Goal: Task Accomplishment & Management: Manage account settings

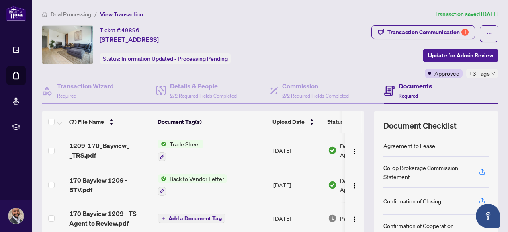
scroll to position [8, 0]
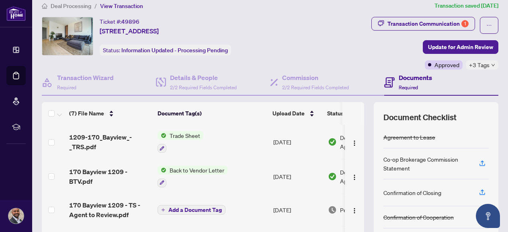
click at [72, 6] on span "Deal Processing" at bounding box center [71, 5] width 41 height 7
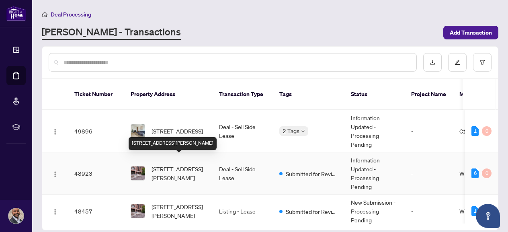
scroll to position [22, 0]
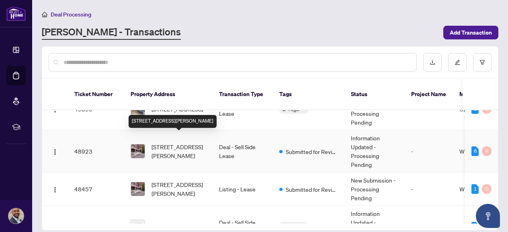
click at [178, 142] on span "[STREET_ADDRESS][PERSON_NAME]" at bounding box center [179, 151] width 55 height 18
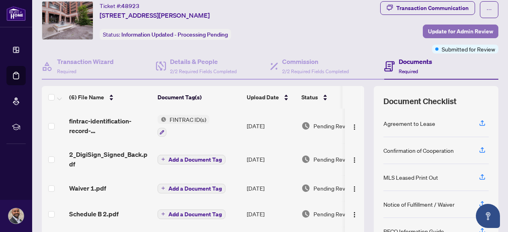
click at [455, 34] on span "Update for Admin Review" at bounding box center [460, 31] width 65 height 13
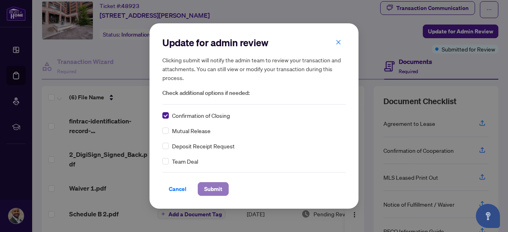
click at [218, 187] on span "Submit" at bounding box center [213, 189] width 18 height 13
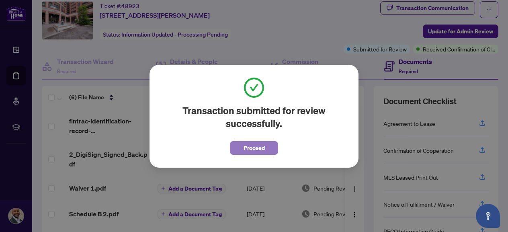
click at [251, 146] on span "Proceed" at bounding box center [254, 148] width 21 height 13
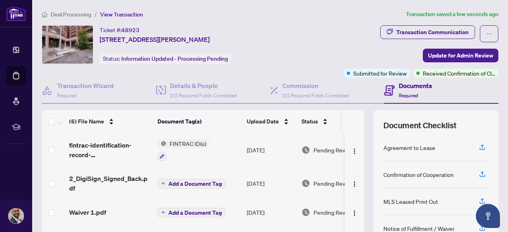
click at [78, 13] on span "Deal Processing" at bounding box center [71, 14] width 41 height 7
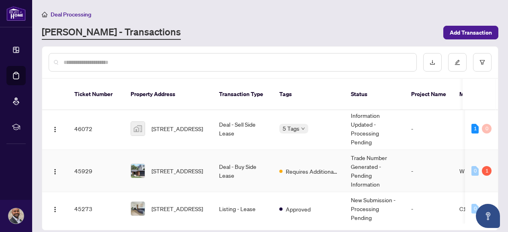
scroll to position [121, 0]
click at [176, 166] on span "[STREET_ADDRESS]" at bounding box center [177, 170] width 51 height 9
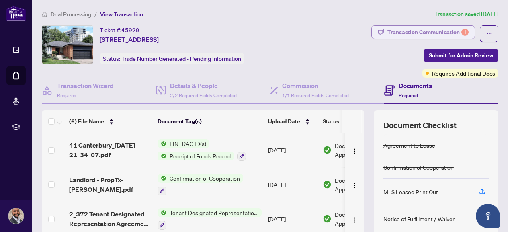
click at [421, 34] on div "Transaction Communication 1" at bounding box center [428, 32] width 81 height 13
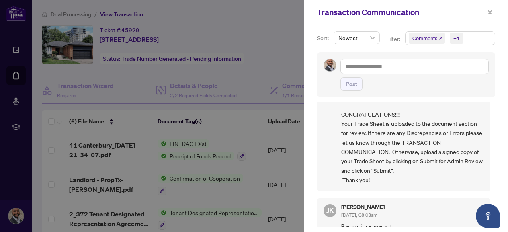
scroll to position [41, 0]
click at [227, 197] on div at bounding box center [254, 116] width 508 height 232
click at [492, 12] on icon "close" at bounding box center [490, 13] width 6 height 6
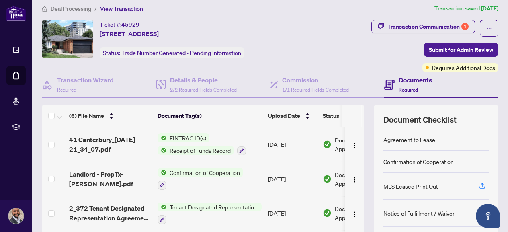
scroll to position [5, 0]
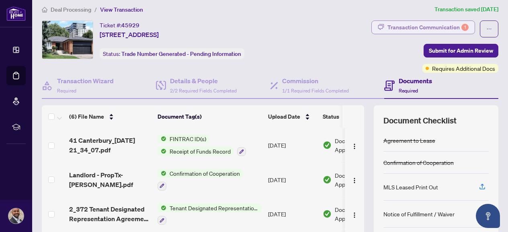
click at [436, 29] on div "Transaction Communication 1" at bounding box center [428, 27] width 81 height 13
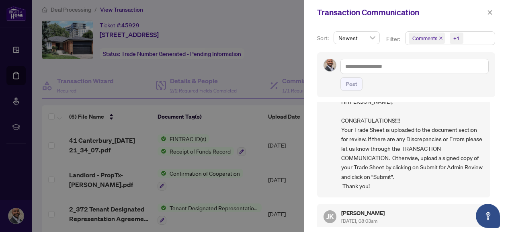
scroll to position [35, 0]
click at [492, 14] on icon "close" at bounding box center [490, 13] width 6 height 6
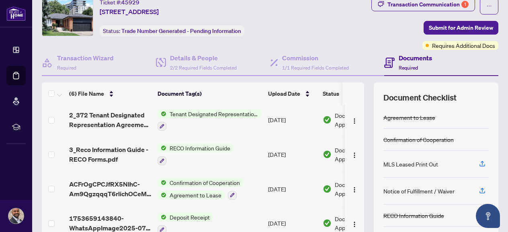
scroll to position [28, 0]
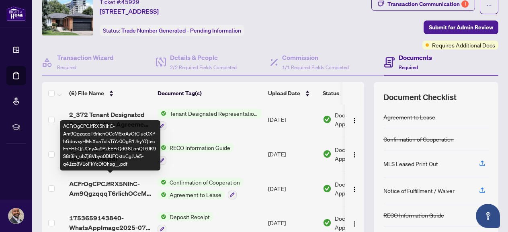
click at [117, 181] on span "ACFrOgCPCJfRX5NIhC-Am9QgzqqqT6rlichOCeM6xrAyOtClueOXPhGdovxyHMsXoa7dlsTiYz0OgB1…" at bounding box center [110, 188] width 82 height 19
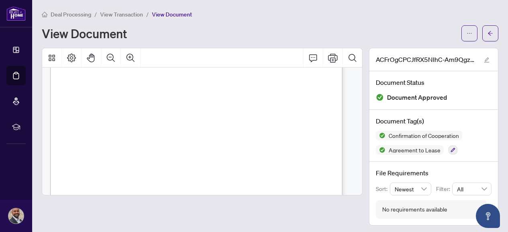
scroll to position [142, 0]
click at [328, 58] on icon "Print" at bounding box center [333, 58] width 10 height 10
